Goal: Information Seeking & Learning: Find specific fact

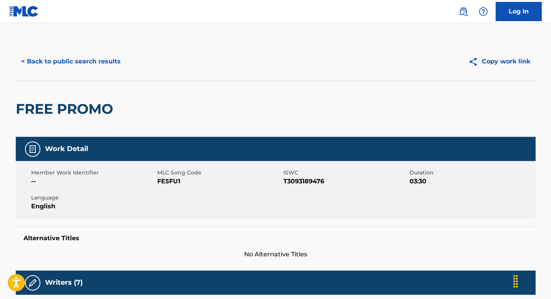
click at [64, 60] on button "< Back to public search results" at bounding box center [71, 61] width 110 height 19
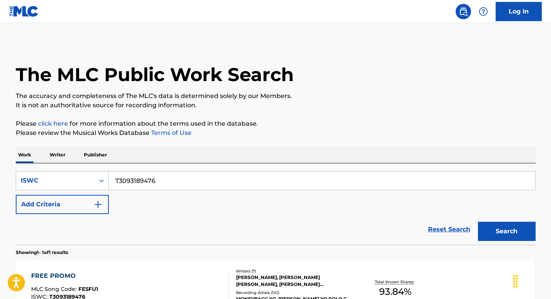
scroll to position [75, 0]
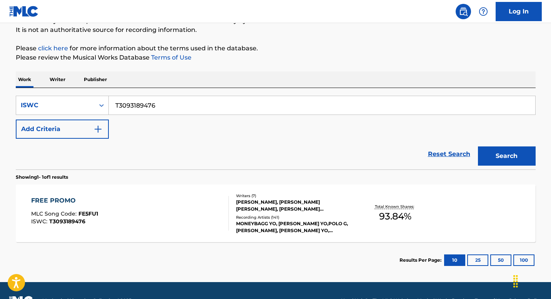
click at [179, 110] on input "T3093189476" at bounding box center [322, 105] width 426 height 18
paste input "9108733911"
type input "T9108733911"
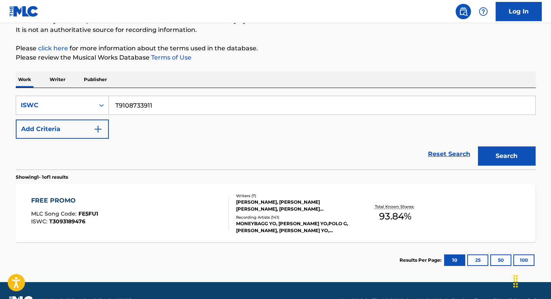
click at [478, 147] on button "Search" at bounding box center [507, 156] width 58 height 19
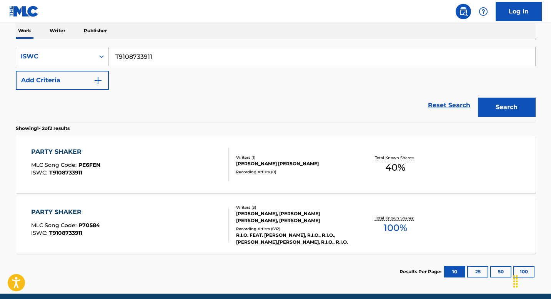
scroll to position [125, 0]
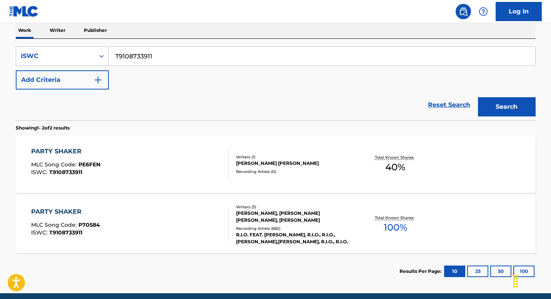
click at [155, 151] on div "PARTY SHAKER MLC Song Code : PE6FEN ISWC : T9108733911" at bounding box center [130, 164] width 198 height 35
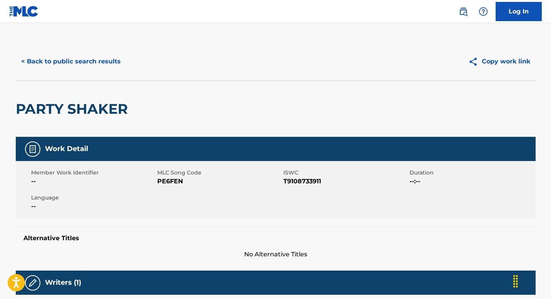
click at [54, 67] on button "< Back to public search results" at bounding box center [71, 61] width 110 height 19
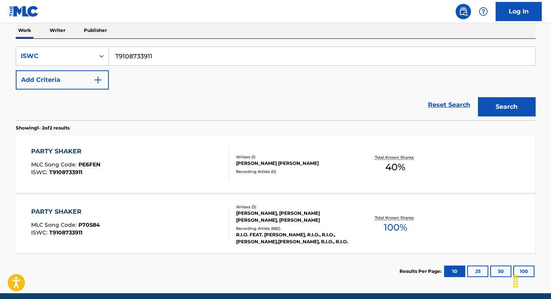
click at [109, 231] on div "PARTY SHAKER MLC Song Code : P70584 ISWC : T9108733911" at bounding box center [130, 224] width 198 height 35
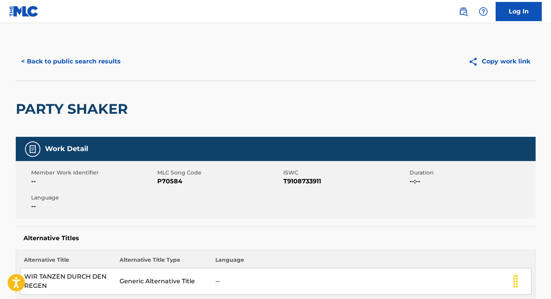
click at [65, 60] on button "< Back to public search results" at bounding box center [71, 61] width 110 height 19
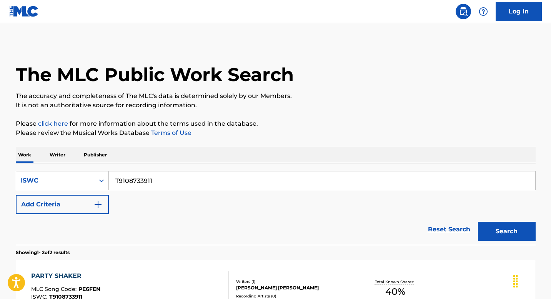
scroll to position [125, 0]
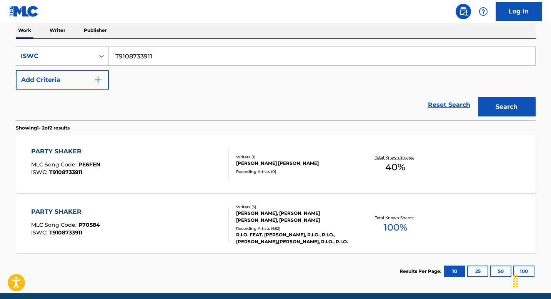
click at [168, 60] on input "T9108733911" at bounding box center [322, 56] width 426 height 18
paste input "04858692"
click at [478, 97] on button "Search" at bounding box center [507, 106] width 58 height 19
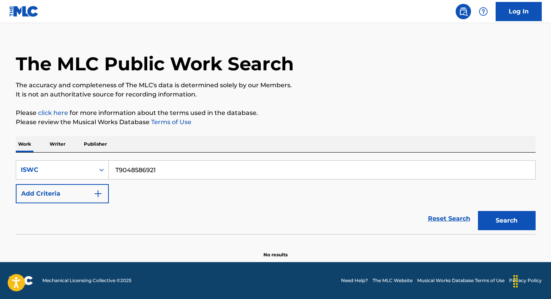
scroll to position [11, 0]
click at [178, 170] on input "T9048586921" at bounding box center [322, 170] width 426 height 18
paste input "3086435823"
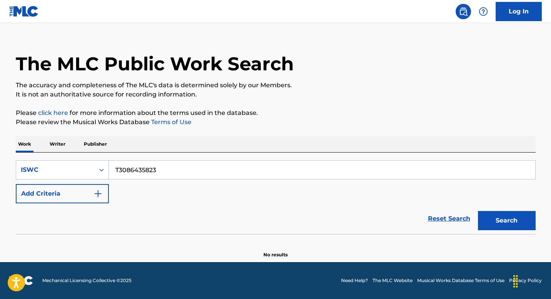
type input "T3086435823"
click at [478, 211] on button "Search" at bounding box center [507, 220] width 58 height 19
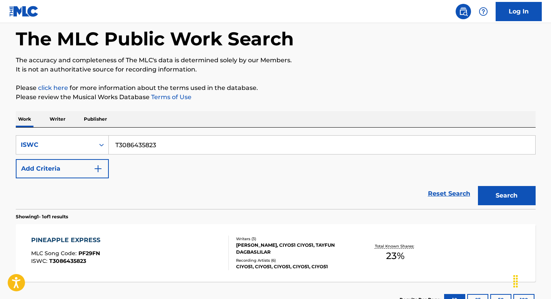
scroll to position [95, 0]
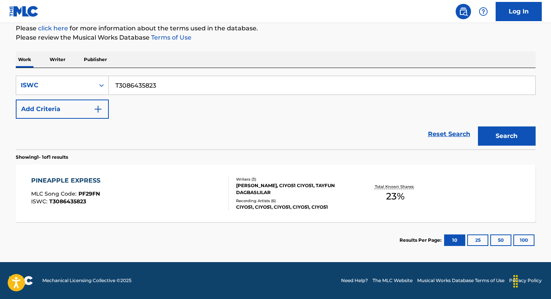
click at [150, 190] on div "PINEAPPLE EXPRESS MLC Song Code : PF29FN ISWC : T3086435823" at bounding box center [130, 193] width 198 height 35
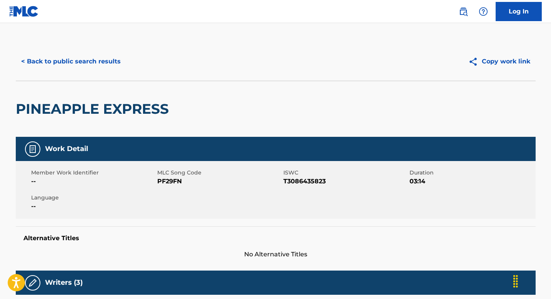
click at [94, 57] on button "< Back to public search results" at bounding box center [71, 61] width 110 height 19
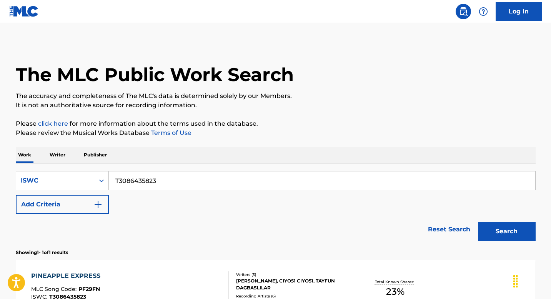
scroll to position [75, 0]
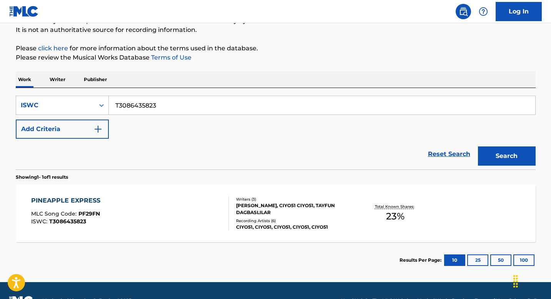
click at [193, 105] on input "T3086435823" at bounding box center [322, 105] width 426 height 18
paste input "9065303700"
type input "T9065303700"
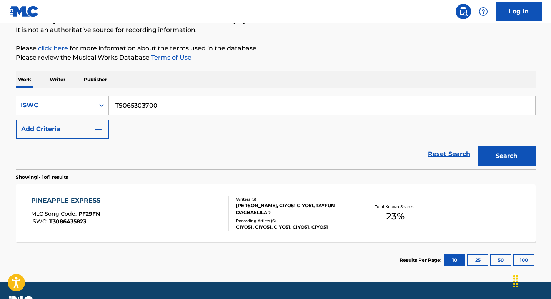
click at [478, 147] on button "Search" at bounding box center [507, 156] width 58 height 19
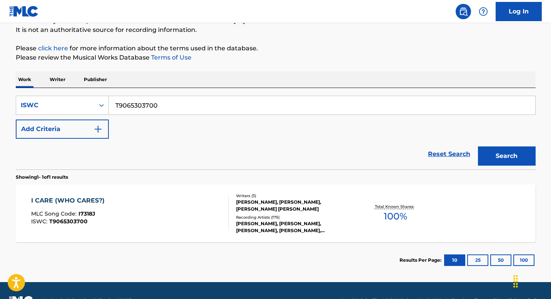
click at [171, 225] on div "I CARE (WHO CARES?) MLC Song Code : I7318J ISWC : T9065303700" at bounding box center [130, 213] width 198 height 35
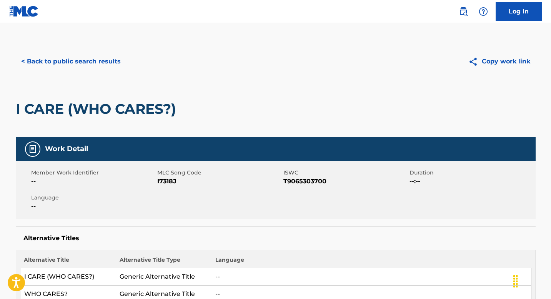
click at [87, 64] on button "< Back to public search results" at bounding box center [71, 61] width 110 height 19
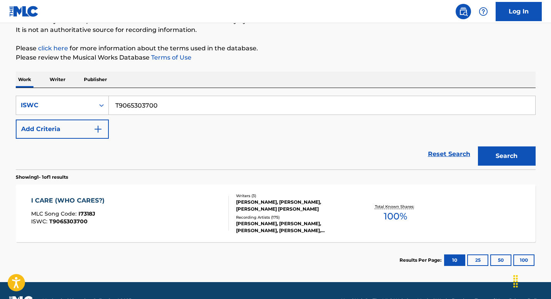
click at [174, 102] on input "T9065303700" at bounding box center [322, 105] width 426 height 18
paste input "070056705"
type input "T0700567050"
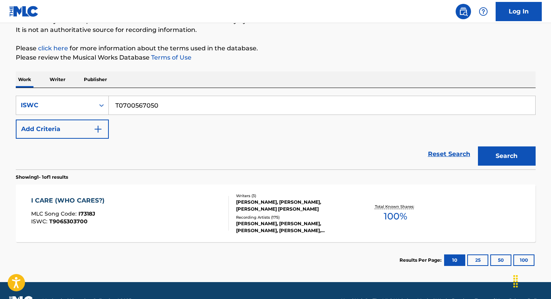
click at [478, 147] on button "Search" at bounding box center [507, 156] width 58 height 19
click at [153, 212] on div "FELIZ NAVIDAD MLC Song Code : F12243 ISWC : T0700567050" at bounding box center [130, 213] width 198 height 35
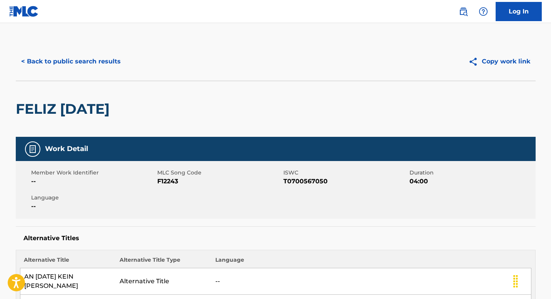
click at [78, 61] on button "< Back to public search results" at bounding box center [71, 61] width 110 height 19
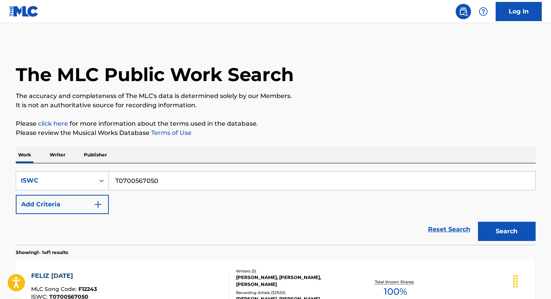
scroll to position [75, 0]
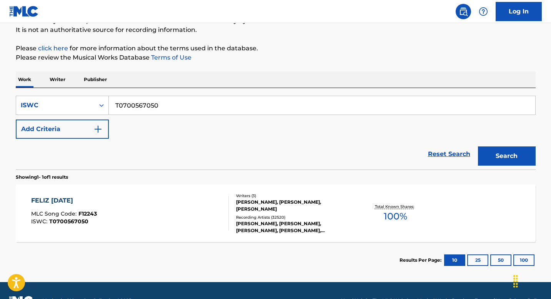
click at [179, 111] on input "T0700567050" at bounding box center [322, 105] width 426 height 18
paste input "3055309354"
click at [478, 147] on button "Search" at bounding box center [507, 156] width 58 height 19
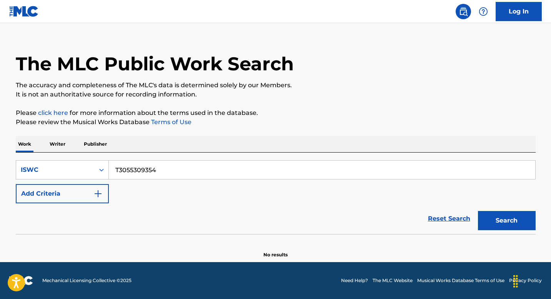
scroll to position [11, 0]
click at [154, 174] on input "T3055309354" at bounding box center [322, 170] width 426 height 18
paste input "74960473"
type input "T3074960473"
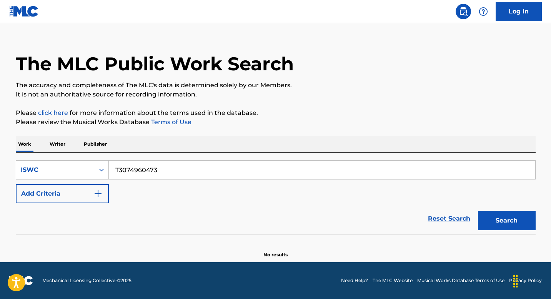
click at [478, 211] on button "Search" at bounding box center [507, 220] width 58 height 19
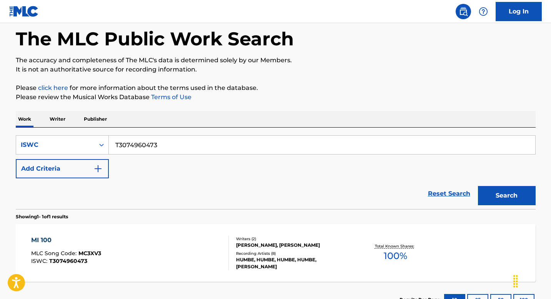
scroll to position [75, 0]
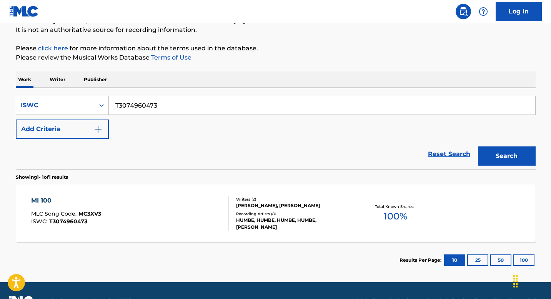
click at [173, 214] on div "MI 100 MLC Song Code : MC3XV3 ISWC : T3074960473" at bounding box center [130, 213] width 198 height 35
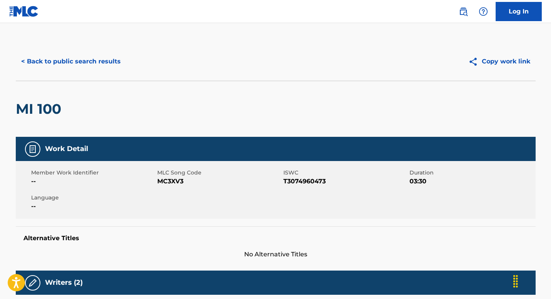
click at [93, 60] on button "< Back to public search results" at bounding box center [71, 61] width 110 height 19
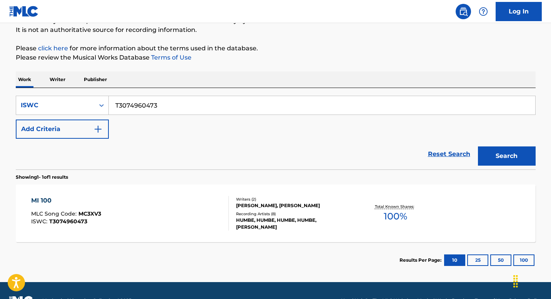
click at [180, 102] on input "T3074960473" at bounding box center [322, 105] width 426 height 18
paste input "86945004"
type input "T3086945004"
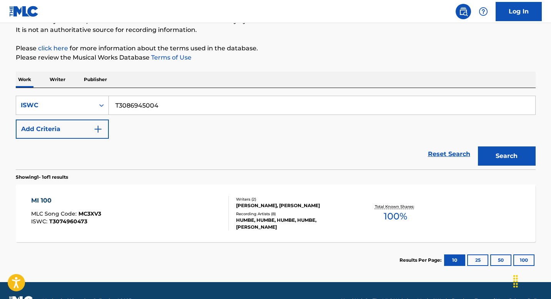
click at [478, 147] on button "Search" at bounding box center [507, 156] width 58 height 19
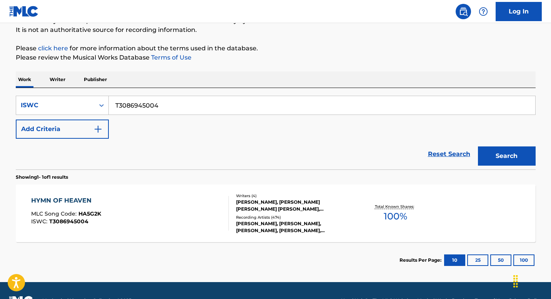
click at [175, 196] on div "HYMN OF HEAVEN MLC Song Code : HA5G2K ISWC : T3086945004" at bounding box center [130, 213] width 198 height 35
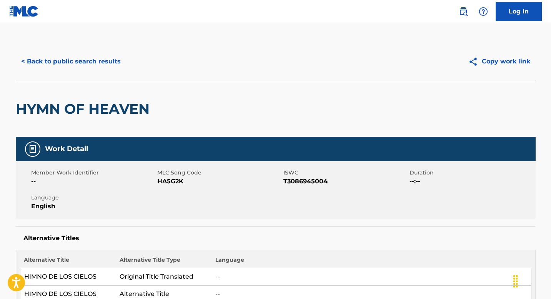
click at [67, 63] on button "< Back to public search results" at bounding box center [71, 61] width 110 height 19
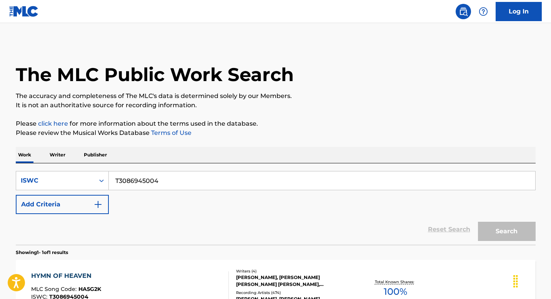
scroll to position [75, 0]
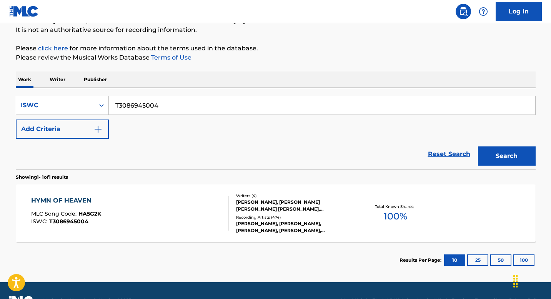
click at [172, 106] on input "T3086945004" at bounding box center [322, 105] width 426 height 18
paste input "9179907187"
type input "T9179907187"
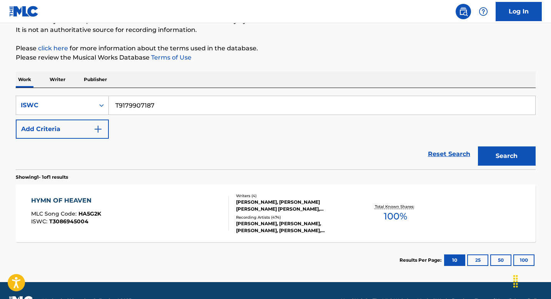
click at [478, 147] on button "Search" at bounding box center [507, 156] width 58 height 19
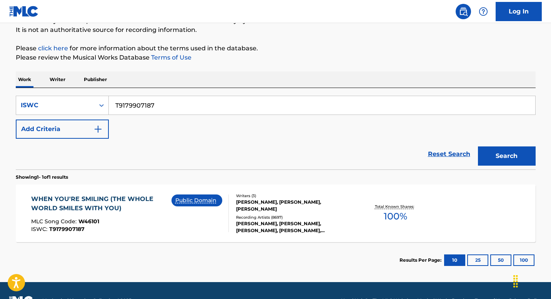
click at [155, 200] on div "WHEN YOU'RE SMILING (THE WHOLE WORLD SMILES WITH YOU)" at bounding box center [101, 204] width 140 height 18
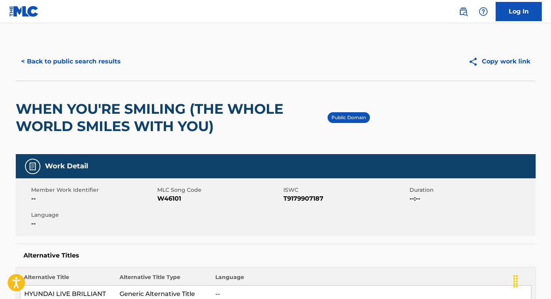
click at [65, 58] on button "< Back to public search results" at bounding box center [71, 61] width 110 height 19
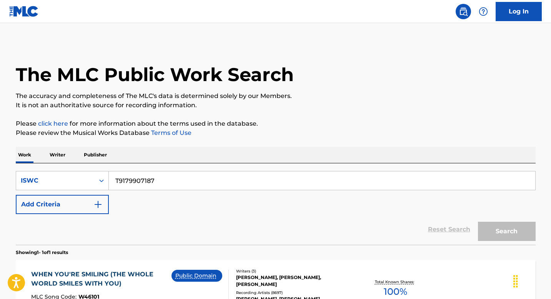
scroll to position [75, 0]
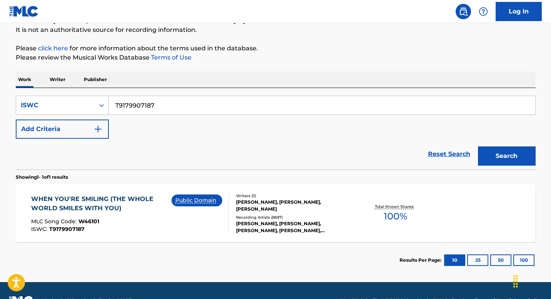
click at [176, 101] on input "T9179907187" at bounding box center [322, 105] width 426 height 18
paste input "85154476"
type input "T9185154476"
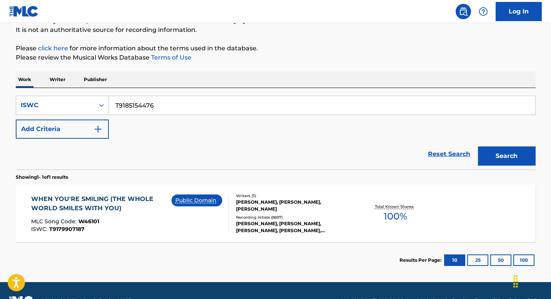
click at [478, 147] on button "Search" at bounding box center [507, 156] width 58 height 19
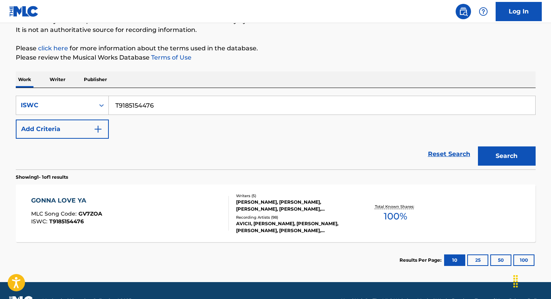
click at [152, 209] on div "GONNA LOVE YA MLC Song Code : GV7ZOA ISWC : T9185154476" at bounding box center [130, 213] width 198 height 35
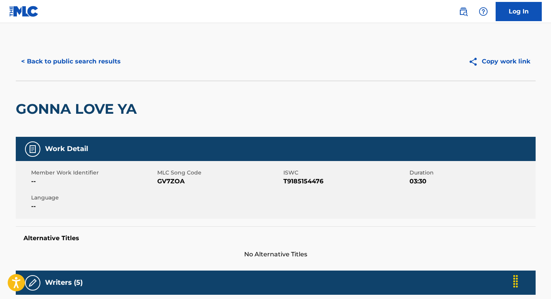
click at [93, 58] on button "< Back to public search results" at bounding box center [71, 61] width 110 height 19
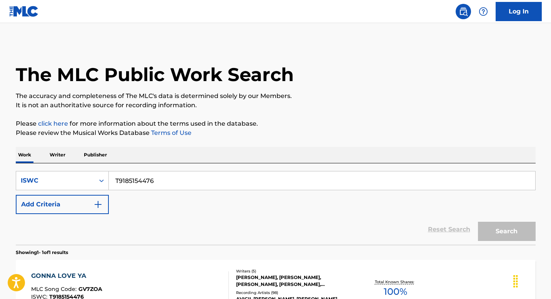
scroll to position [75, 0]
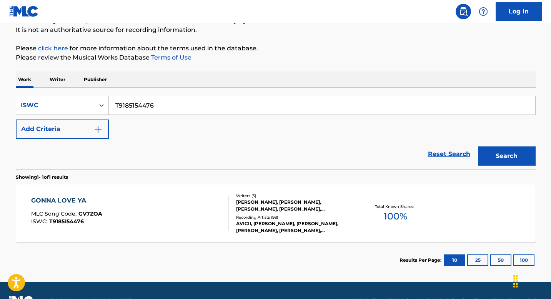
click at [170, 101] on input "T9185154476" at bounding box center [322, 105] width 426 height 18
paste input "32429777"
type input "T9132429777"
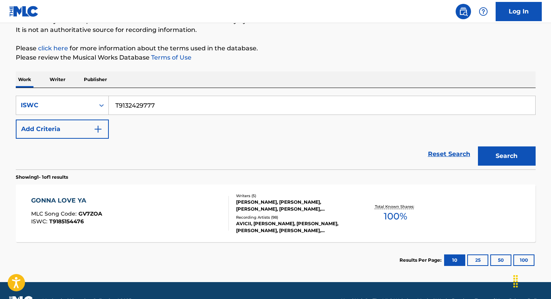
click at [478, 147] on button "Search" at bounding box center [507, 156] width 58 height 19
click at [145, 208] on div "LEGENDARY LOVERS MLC Song Code : L9880R ISWC : T9132429777" at bounding box center [130, 213] width 198 height 35
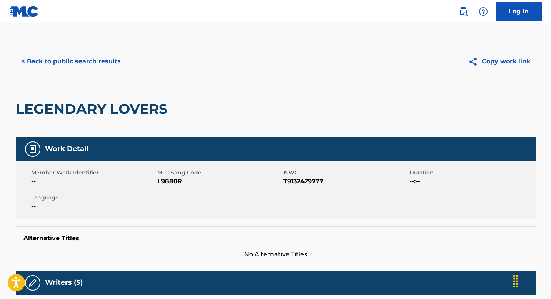
click at [87, 63] on button "< Back to public search results" at bounding box center [71, 61] width 110 height 19
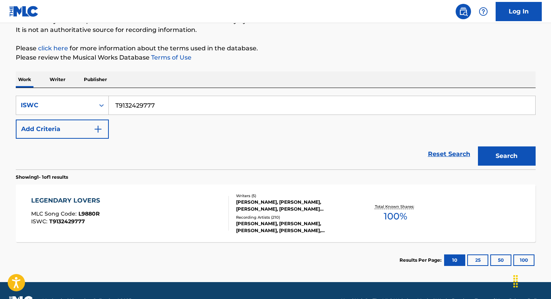
scroll to position [95, 0]
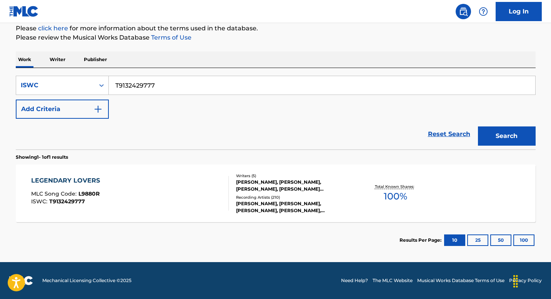
click at [171, 85] on input "T9132429777" at bounding box center [322, 85] width 426 height 18
paste input "0715988569"
click at [504, 142] on button "Search" at bounding box center [507, 136] width 58 height 19
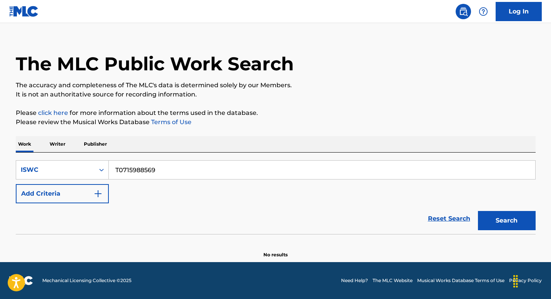
scroll to position [11, 0]
click at [173, 170] on input "T0715988569" at bounding box center [322, 170] width 426 height 18
paste input "3063977464"
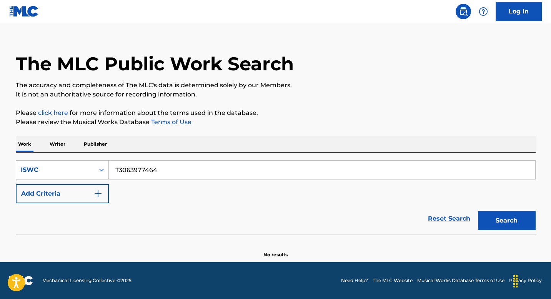
type input "T3063977464"
click at [478, 211] on button "Search" at bounding box center [507, 220] width 58 height 19
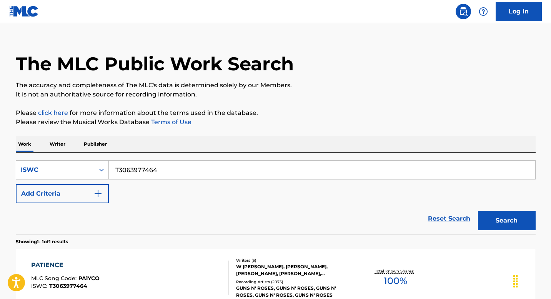
click at [164, 269] on div "PATIENCE MLC Song Code : PA1YCO ISWC : T3063977464" at bounding box center [130, 278] width 198 height 35
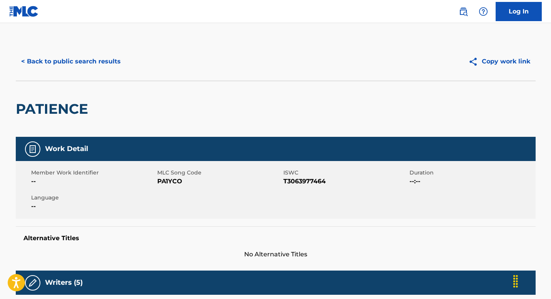
click at [298, 178] on span "T3063977464" at bounding box center [345, 181] width 124 height 9
copy span "T3063977464"
click at [70, 60] on button "< Back to public search results" at bounding box center [71, 61] width 110 height 19
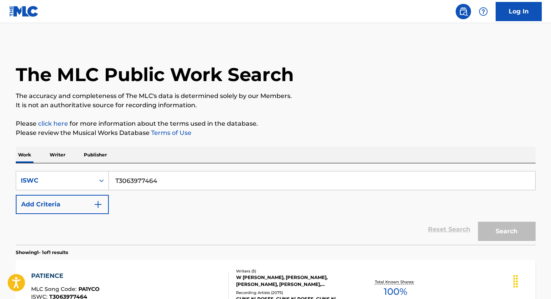
scroll to position [11, 0]
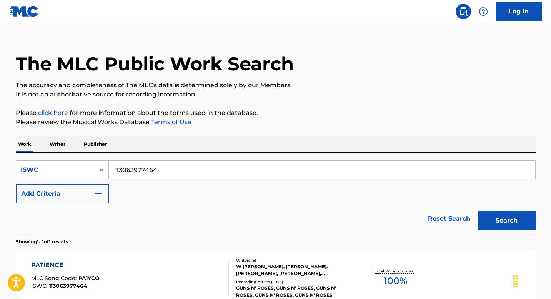
click at [163, 175] on input "T3063977464" at bounding box center [322, 170] width 426 height 18
click at [163, 173] on input "T3063977464" at bounding box center [322, 170] width 426 height 18
paste input "T9232037502"
click at [478, 211] on button "Search" at bounding box center [507, 220] width 58 height 19
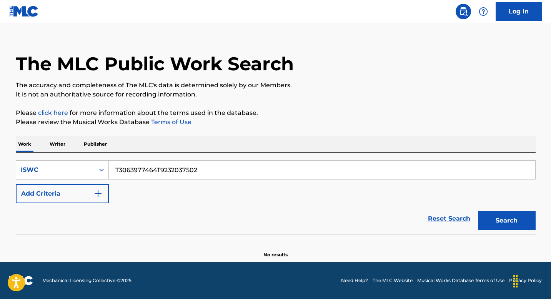
click at [205, 169] on input "T3063977464T9232037502" at bounding box center [322, 170] width 426 height 18
paste input "Search Form"
click at [478, 211] on button "Search" at bounding box center [507, 220] width 58 height 19
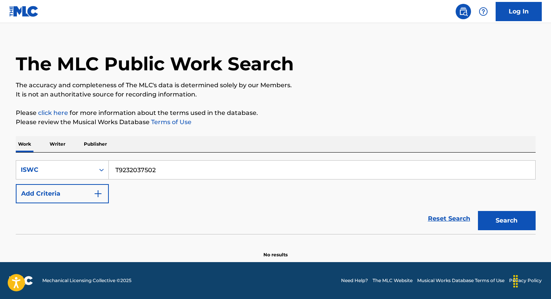
click at [174, 170] on input "T9232037502" at bounding box center [322, 170] width 426 height 18
paste input "04805710"
click at [478, 211] on button "Search" at bounding box center [507, 220] width 58 height 19
click at [176, 167] on input "T9204805710" at bounding box center [322, 170] width 426 height 18
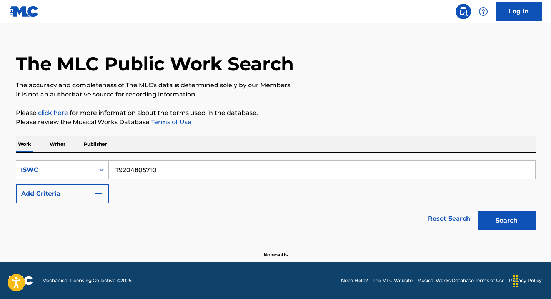
click at [176, 167] on input "T9204805710" at bounding box center [322, 170] width 426 height 18
paste input "32037502"
click at [478, 211] on button "Search" at bounding box center [507, 220] width 58 height 19
click at [161, 173] on input "T9232037502" at bounding box center [322, 170] width 426 height 18
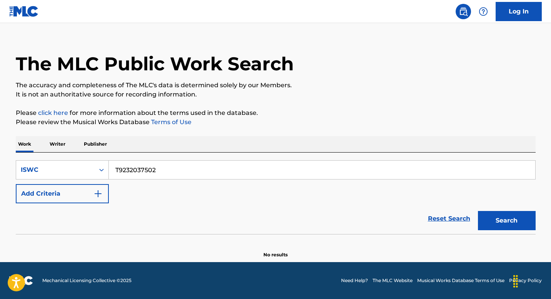
click at [161, 173] on input "T9232037502" at bounding box center [322, 170] width 426 height 18
paste input "092674287"
type input "T9092674287"
click at [478, 211] on button "Search" at bounding box center [507, 220] width 58 height 19
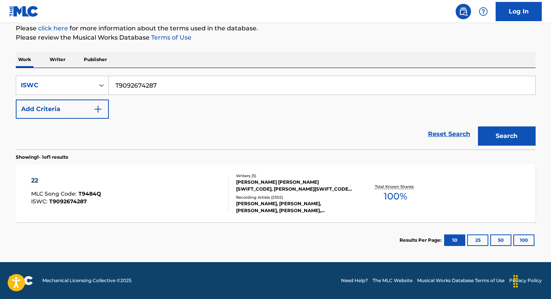
scroll to position [95, 0]
click at [170, 197] on div "22 MLC Song Code : T9484Q ISWC : T9092674287" at bounding box center [130, 193] width 198 height 35
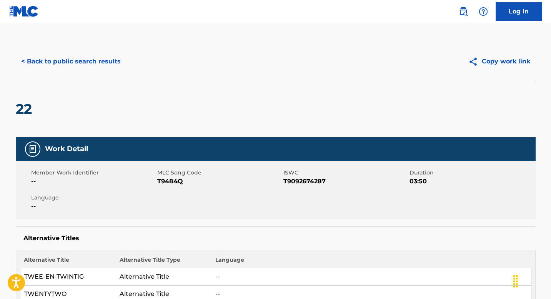
click at [67, 62] on button "< Back to public search results" at bounding box center [71, 61] width 110 height 19
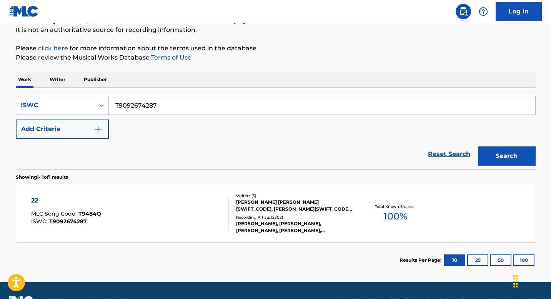
click at [195, 104] on input "T9092674287" at bounding box center [322, 105] width 426 height 18
paste input "3150693559"
type input "T3150693559"
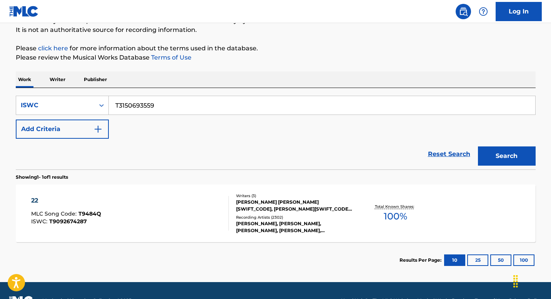
click at [478, 147] on button "Search" at bounding box center [507, 156] width 58 height 19
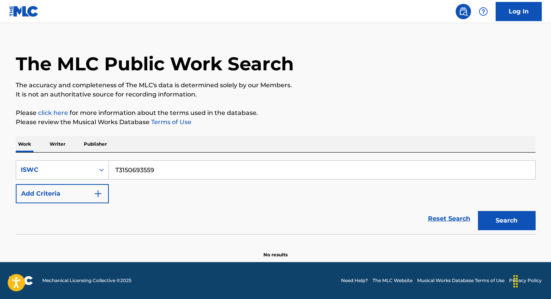
scroll to position [11, 0]
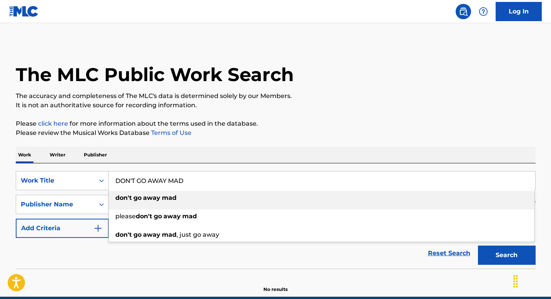
click at [172, 171] on input "DON'T GO AWAY MAD" at bounding box center [322, 180] width 426 height 18
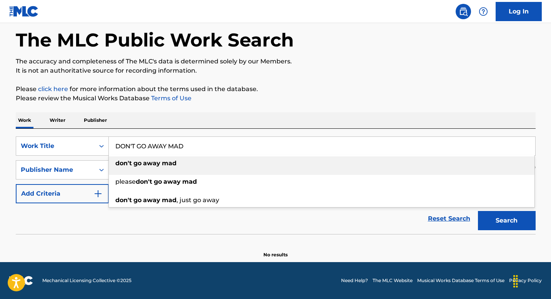
scroll to position [35, 0]
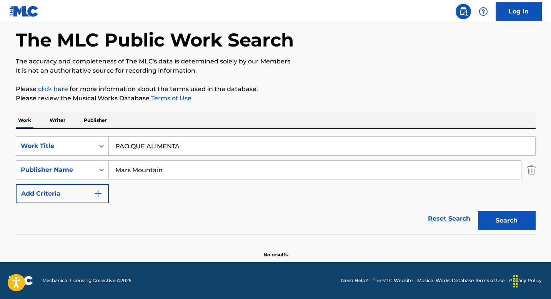
type input "PAO QUE ALIMENTA"
click at [189, 167] on input "Mars Mountain" at bounding box center [315, 170] width 412 height 18
paste input "WALTUIR"
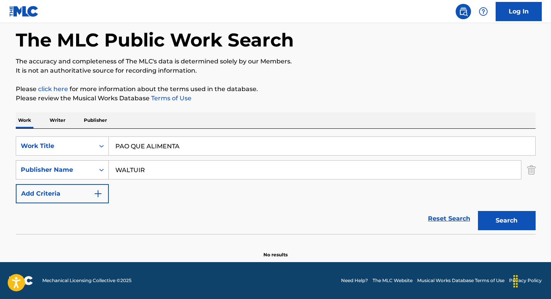
type input "WALTUIR"
click at [98, 170] on icon "Search Form" at bounding box center [102, 170] width 8 height 8
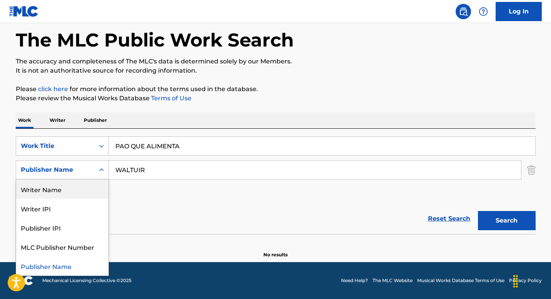
click at [82, 188] on div "Writer Name" at bounding box center [62, 189] width 92 height 19
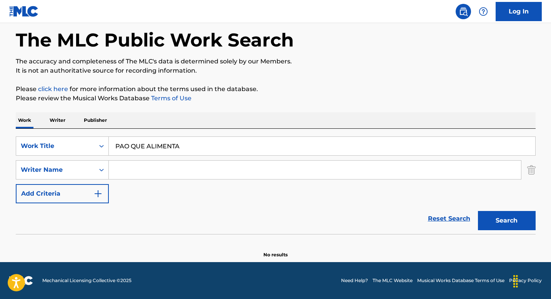
click at [152, 170] on input "Search Form" at bounding box center [315, 170] width 412 height 18
paste input "WALTUIR"
type input "WALTUIR"
click at [495, 221] on button "Search" at bounding box center [507, 220] width 58 height 19
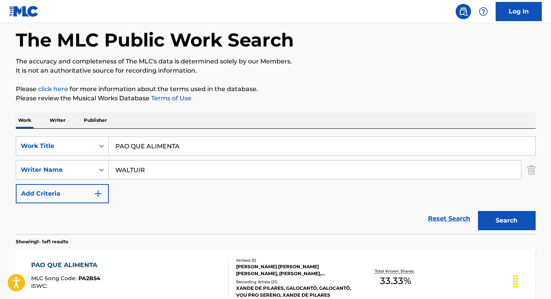
click at [190, 144] on input "PAO QUE ALIMENTA" at bounding box center [322, 146] width 426 height 18
paste input "SOMETIMES MEMORY FAILS ME SOMETIMES"
type input "SOMETIMES MEMORY FAILS ME SOMETIMES"
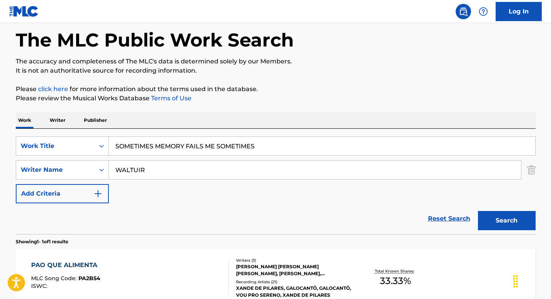
click at [165, 166] on input "WALTUIR" at bounding box center [315, 170] width 412 height 18
paste input "[PERSON_NAME]"
type input "[PERSON_NAME]"
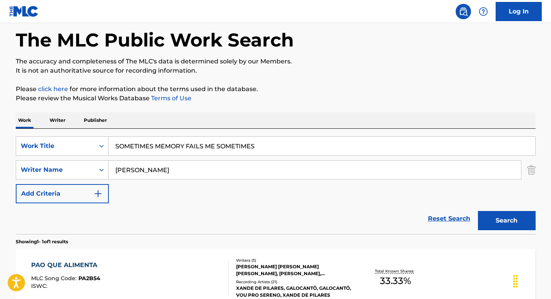
click at [497, 218] on button "Search" at bounding box center [507, 220] width 58 height 19
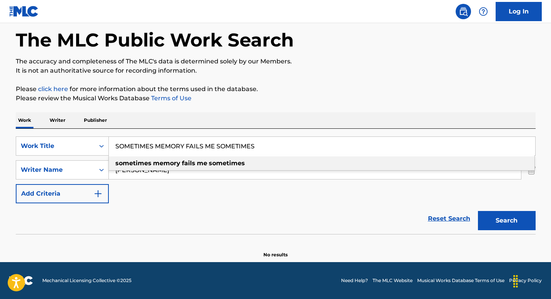
drag, startPoint x: 219, startPoint y: 147, endPoint x: 282, endPoint y: 146, distance: 63.1
click at [282, 146] on input "SOMETIMES MEMORY FAILS ME SOMETIMES" at bounding box center [322, 146] width 426 height 18
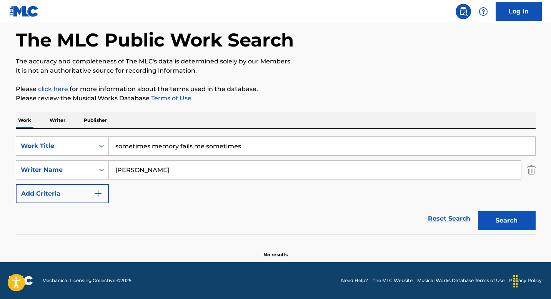
click at [510, 219] on button "Search" at bounding box center [507, 220] width 58 height 19
click at [263, 145] on input "sometimes memory fails me sometimes" at bounding box center [322, 146] width 426 height 18
paste input "KIDS TURNED OUT FINE"
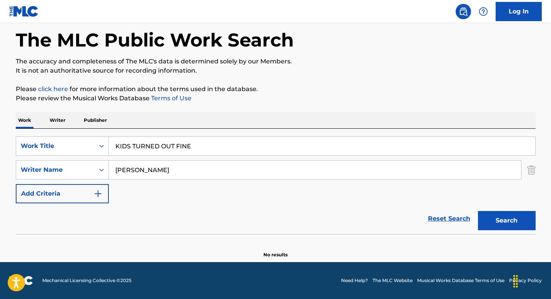
type input "KIDS TURNED OUT FINE"
click at [164, 171] on input "[PERSON_NAME]" at bounding box center [315, 170] width 412 height 18
paste input "ELGAD"
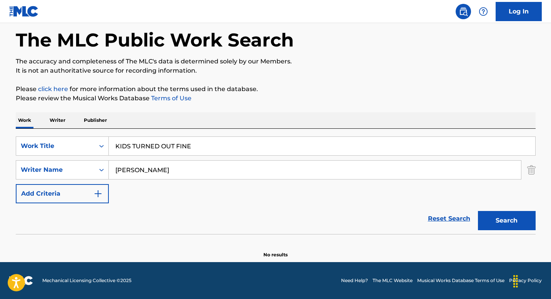
type input "[PERSON_NAME]"
click at [478, 211] on button "Search" at bounding box center [507, 220] width 58 height 19
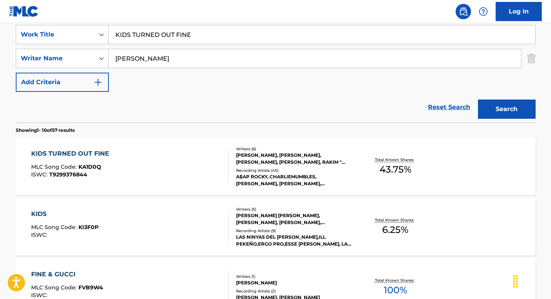
scroll to position [147, 0]
click at [175, 153] on div "KIDS TURNED OUT FINE MLC Song Code : KA1D0Q ISWC : T9299376844" at bounding box center [130, 166] width 198 height 35
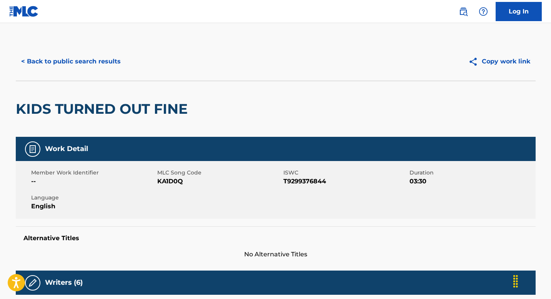
click at [69, 62] on button "< Back to public search results" at bounding box center [71, 61] width 110 height 19
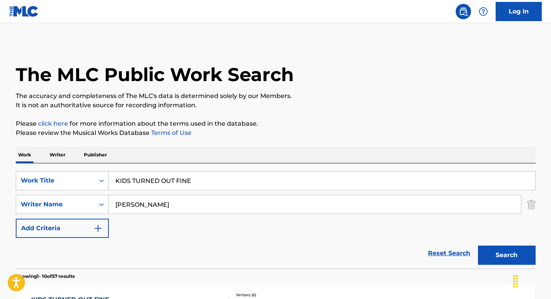
scroll to position [147, 0]
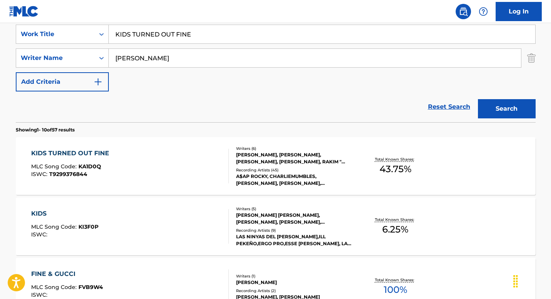
click at [200, 33] on input "KIDS TURNED OUT FINE" at bounding box center [322, 34] width 426 height 18
paste input "BE THER"
type input "BE THERE"
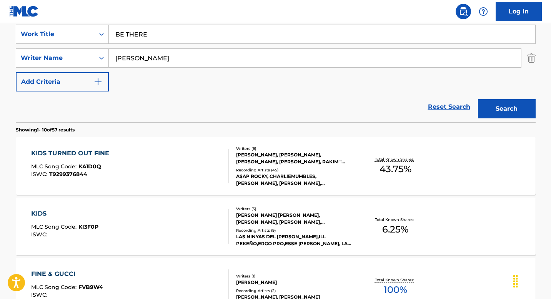
click at [178, 65] on input "[PERSON_NAME]" at bounding box center [315, 58] width 412 height 18
paste input "PICCOLI"
type input "PICCOLI"
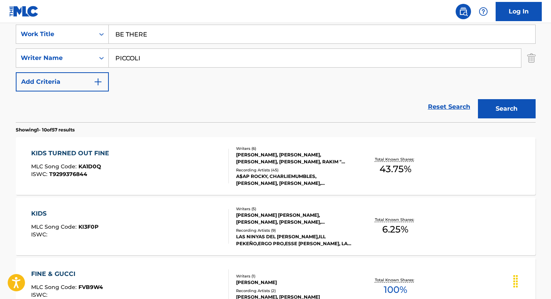
click at [478, 99] on button "Search" at bounding box center [507, 108] width 58 height 19
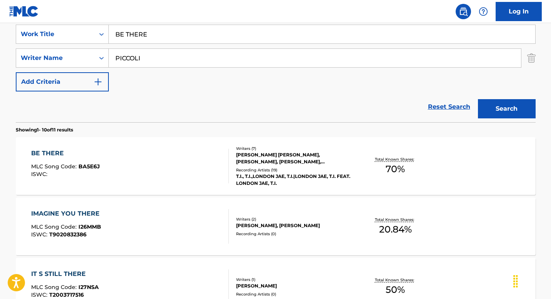
click at [145, 155] on div "BE THERE MLC Song Code : BA5E6J ISWC :" at bounding box center [130, 166] width 198 height 35
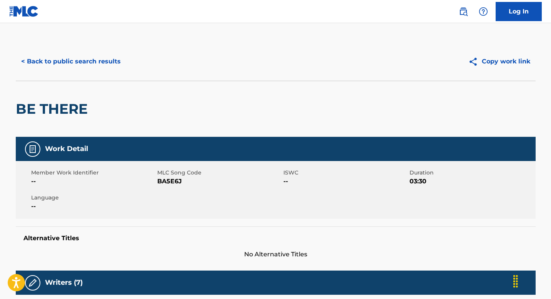
click at [53, 62] on button "< Back to public search results" at bounding box center [71, 61] width 110 height 19
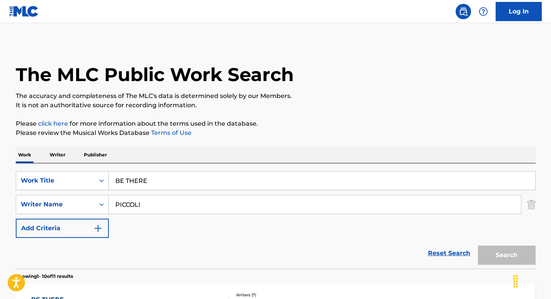
scroll to position [147, 0]
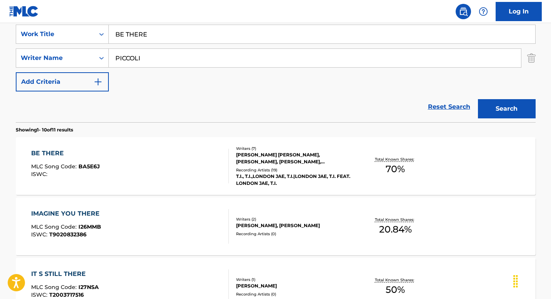
click at [168, 54] on input "PICCOLI" at bounding box center [315, 58] width 412 height 18
paste input "T3055309354"
type input "T3055309354"
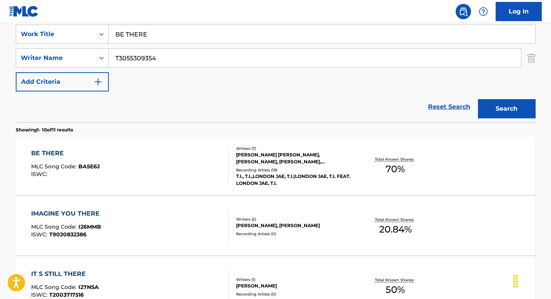
click at [163, 36] on input "BE THERE" at bounding box center [322, 34] width 426 height 18
paste input "POINT ME TO IT"
type input "POINT ME TO IT"
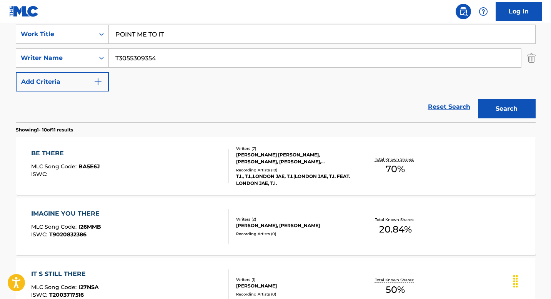
click at [189, 59] on input "T3055309354" at bounding box center [315, 58] width 412 height 18
paste input "CHAMPION"
click at [478, 99] on button "Search" at bounding box center [507, 108] width 58 height 19
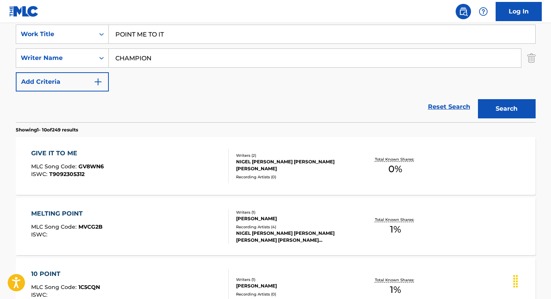
click at [178, 61] on input "CHAMPION" at bounding box center [315, 58] width 412 height 18
paste input "IVRE"
type input "IVREN"
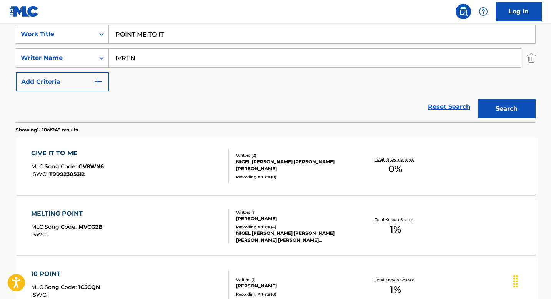
click at [478, 99] on button "Search" at bounding box center [507, 108] width 58 height 19
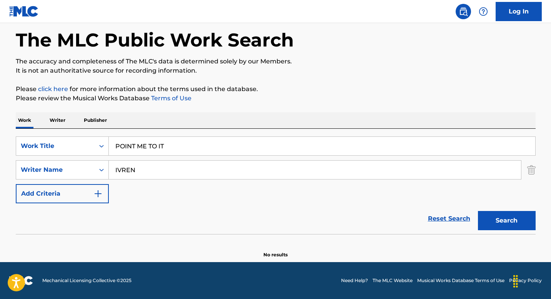
scroll to position [35, 0]
click at [175, 147] on input "POINT ME TO IT" at bounding box center [322, 146] width 426 height 18
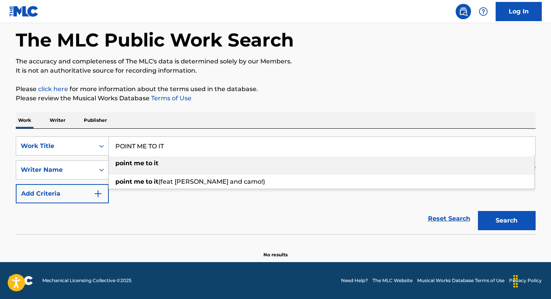
click at [175, 147] on input "POINT ME TO IT" at bounding box center [322, 146] width 426 height 18
paste input "THE GAMES WE PLAY"
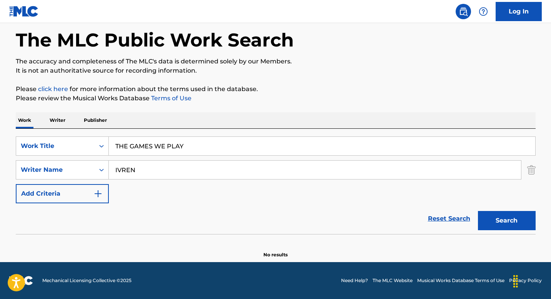
type input "THE GAMES WE PLAY"
click at [152, 169] on input "IVREN" at bounding box center [315, 170] width 412 height 18
type input "v"
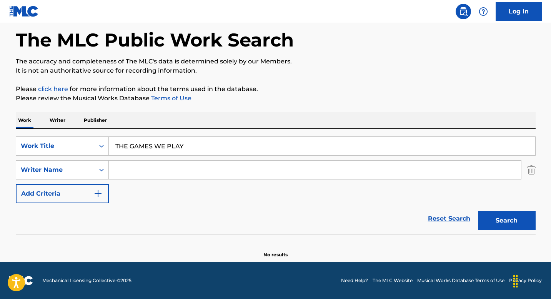
paste input "Wansel"
type input "Wansel"
click at [495, 221] on button "Search" at bounding box center [507, 220] width 58 height 19
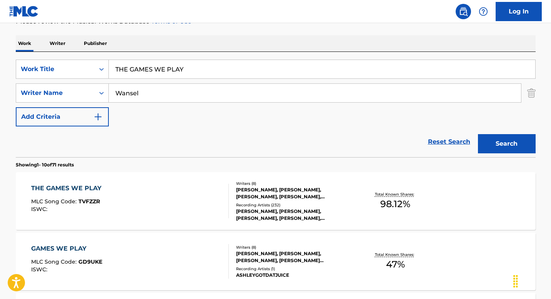
scroll to position [120, 0]
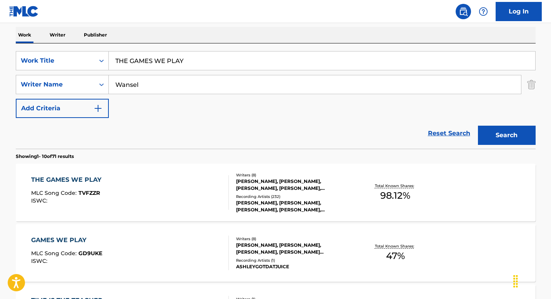
click at [185, 196] on div "THE GAMES WE PLAY MLC Song Code : TVFZZR ISWC :" at bounding box center [130, 192] width 198 height 35
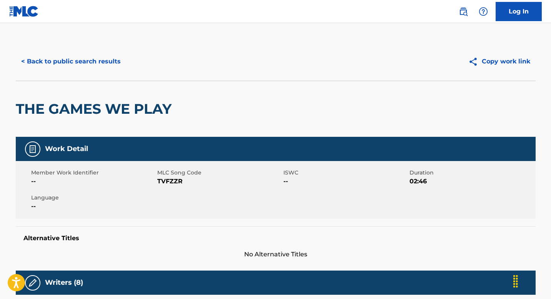
click at [70, 61] on button "< Back to public search results" at bounding box center [71, 61] width 110 height 19
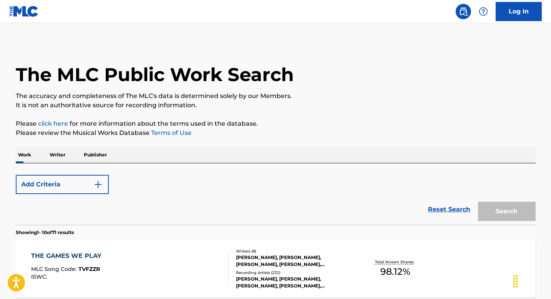
scroll to position [120, 0]
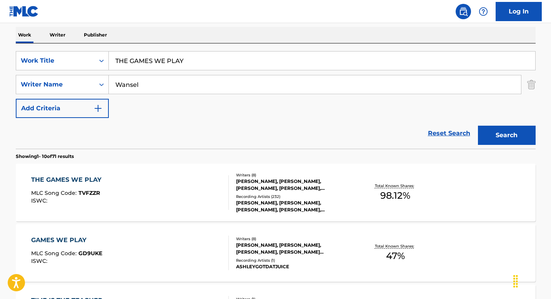
click at [199, 68] on input "THE GAMES WE PLAY" at bounding box center [322, 61] width 426 height 18
paste input "DEADPOOL"
type input "DEADPOOL"
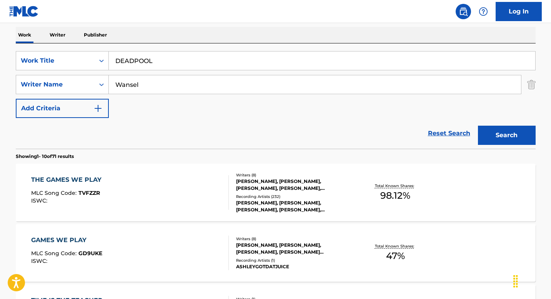
click at [157, 84] on input "Wansel" at bounding box center [315, 84] width 412 height 18
paste input "La Nevula 23 Productor"
type input "La Nevula 23 Productor"
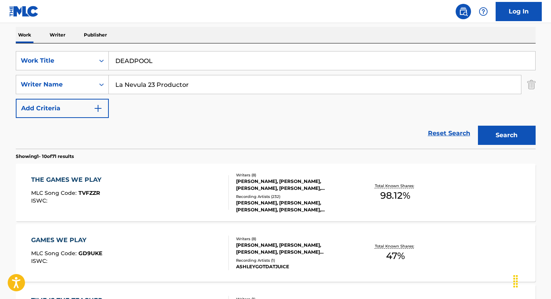
click at [511, 142] on button "Search" at bounding box center [507, 135] width 58 height 19
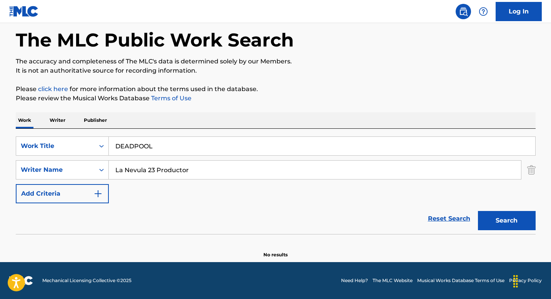
scroll to position [35, 0]
click at [98, 170] on icon "Search Form" at bounding box center [102, 170] width 8 height 8
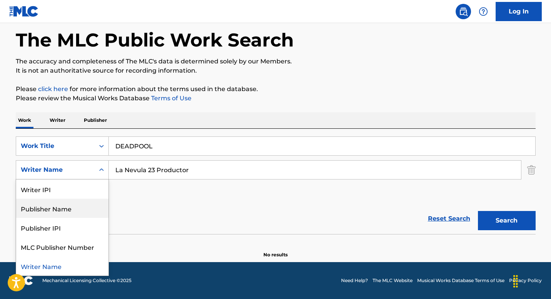
click at [85, 206] on div "Publisher Name" at bounding box center [62, 208] width 92 height 19
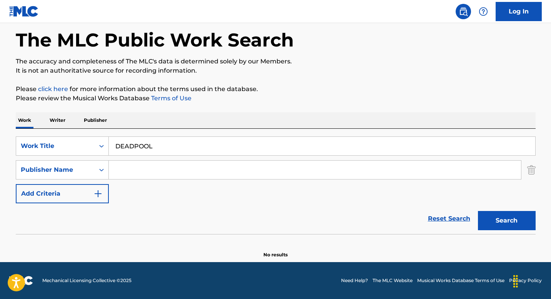
click at [264, 171] on input "Search Form" at bounding box center [315, 170] width 412 height 18
paste input "La Nevula 23 Productor"
type input "La Nevula 23 Productor"
click at [504, 225] on button "Search" at bounding box center [507, 220] width 58 height 19
click at [175, 148] on input "DEADPOOL" at bounding box center [322, 146] width 426 height 18
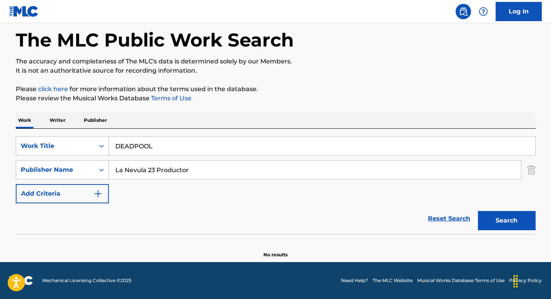
click at [175, 148] on input "DEADPOOL" at bounding box center [322, 146] width 426 height 18
paste input "BLUSH"
type input "BLUSH"
click at [190, 170] on input "La Nevula 23 Productor" at bounding box center [315, 170] width 412 height 18
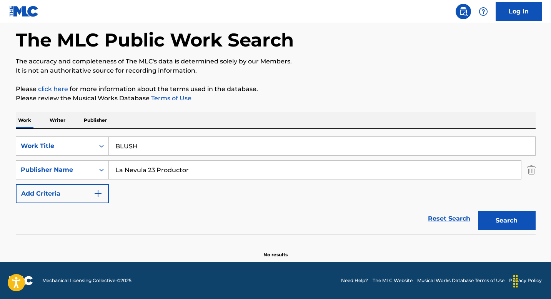
click at [190, 170] on input "La Nevula 23 Productor" at bounding box center [315, 170] width 412 height 18
paste input "[PERSON_NAME]"
type input "[PERSON_NAME]"
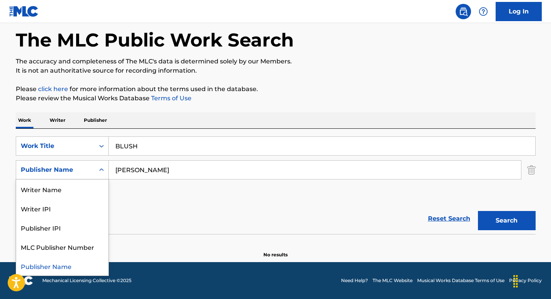
click at [100, 168] on icon "Search Form" at bounding box center [102, 170] width 8 height 8
click at [82, 190] on div "Writer Name" at bounding box center [62, 189] width 92 height 19
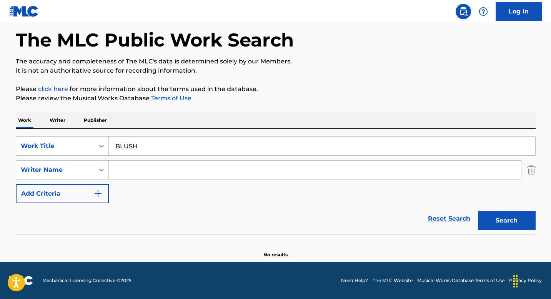
click at [286, 177] on input "Search Form" at bounding box center [315, 170] width 412 height 18
paste input "[PERSON_NAME]"
type input "[PERSON_NAME]"
click at [501, 224] on button "Search" at bounding box center [507, 220] width 58 height 19
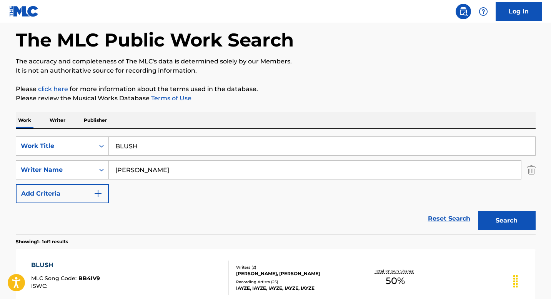
scroll to position [119, 0]
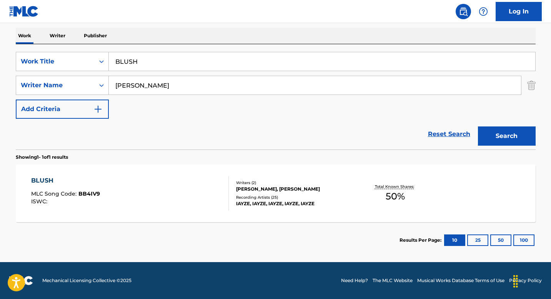
click at [201, 196] on div "BLUSH MLC Song Code : BB4IV9 ISWC :" at bounding box center [130, 193] width 198 height 35
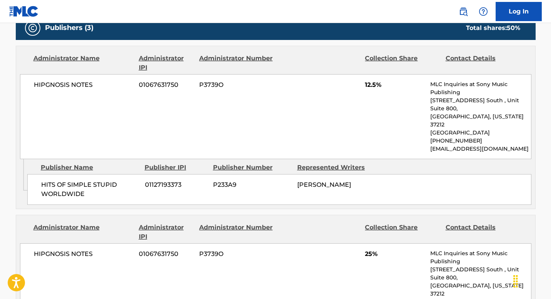
scroll to position [520, 0]
